Goal: Check status: Check status

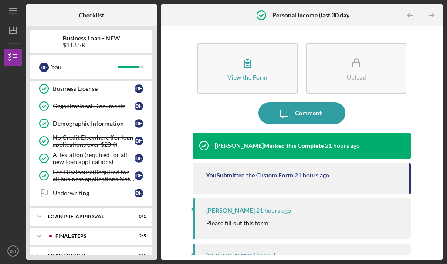
scroll to position [246, 0]
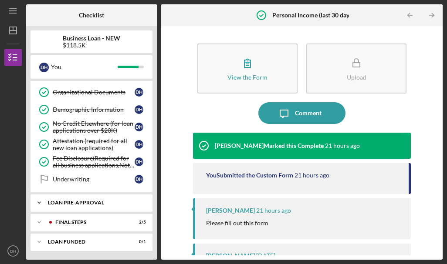
click at [73, 202] on div "LOAN PRE-APPROVAL" at bounding box center [95, 202] width 94 height 5
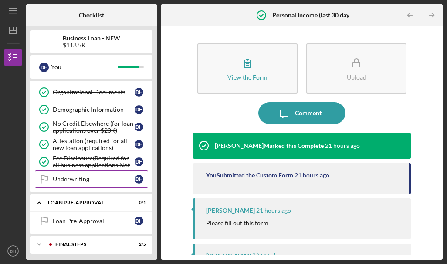
scroll to position [268, 0]
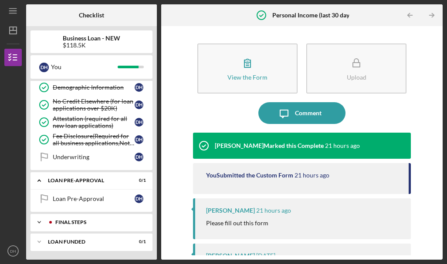
click at [64, 224] on div "FINAL STEPS" at bounding box center [98, 222] width 86 height 5
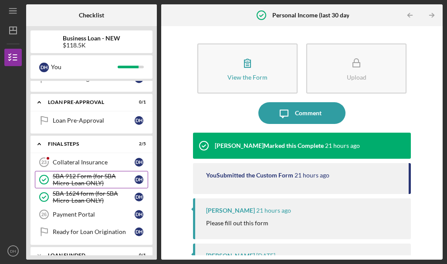
scroll to position [360, 0]
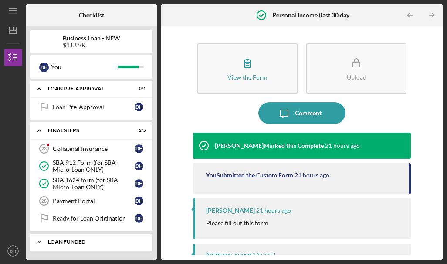
click at [77, 240] on div "LOAN FUNDED" at bounding box center [95, 241] width 94 height 5
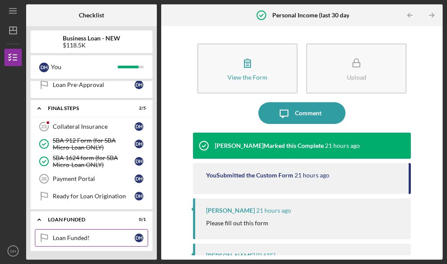
click at [106, 235] on div "Loan Funded!" at bounding box center [94, 238] width 82 height 7
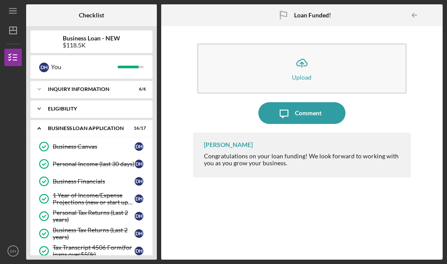
click at [101, 110] on div "ELIGIBILITY" at bounding box center [95, 108] width 94 height 5
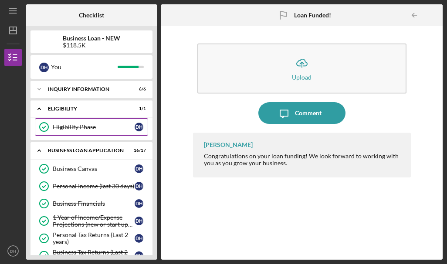
click at [97, 122] on link "Eligibility Phase Eligibility Phase D H" at bounding box center [91, 126] width 113 height 17
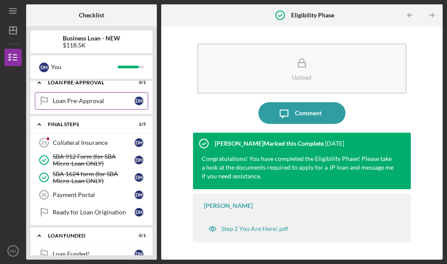
scroll to position [404, 0]
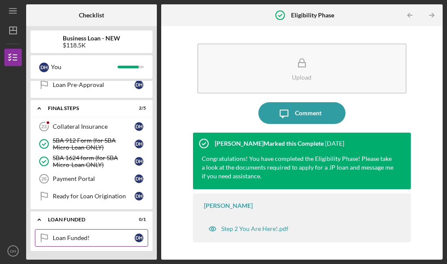
click at [116, 238] on div "Loan Funded!" at bounding box center [94, 238] width 82 height 7
